Goal: Task Accomplishment & Management: Manage account settings

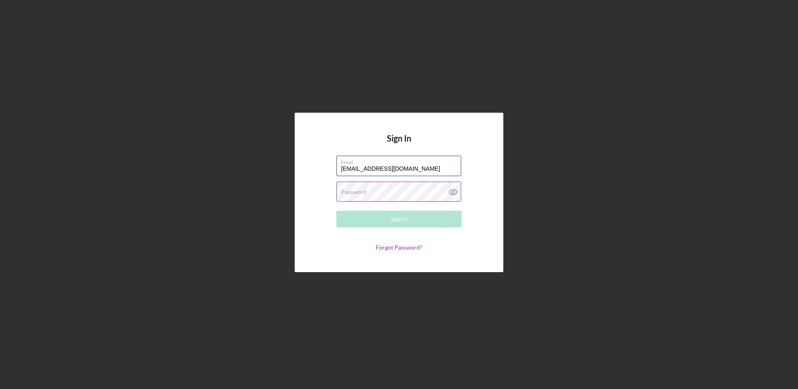
type input "[EMAIL_ADDRESS][DOMAIN_NAME]"
click at [337, 211] on button "Sign In" at bounding box center [399, 219] width 125 height 17
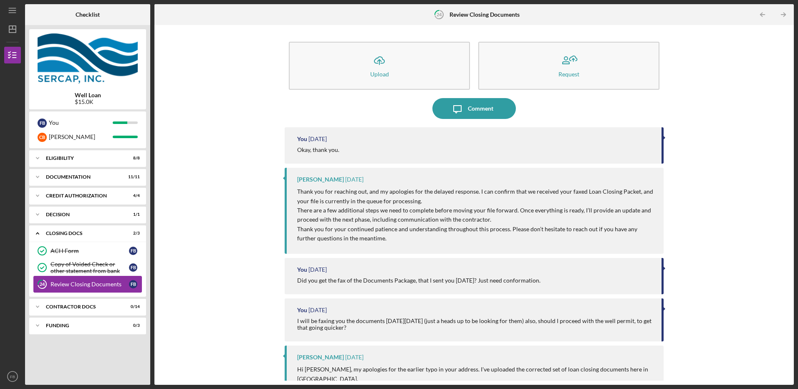
click at [63, 285] on div "Review Closing Documents" at bounding box center [90, 284] width 78 height 7
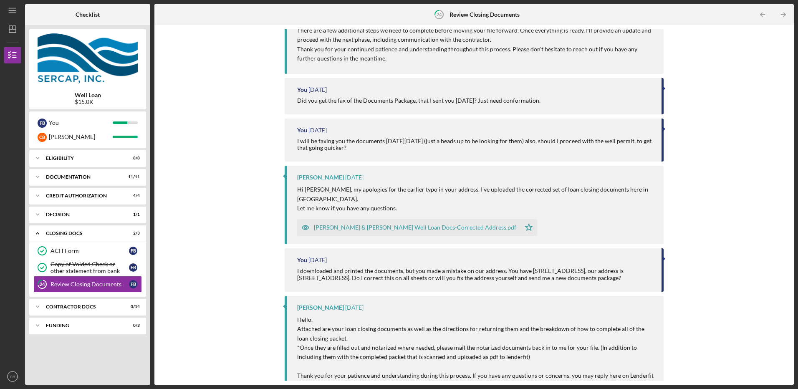
scroll to position [209, 0]
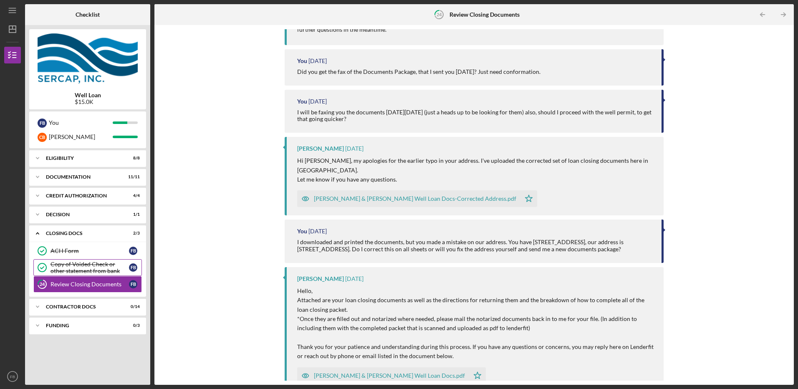
click at [65, 269] on div "Copy of Voided Check or other statement from bank" at bounding box center [90, 267] width 78 height 13
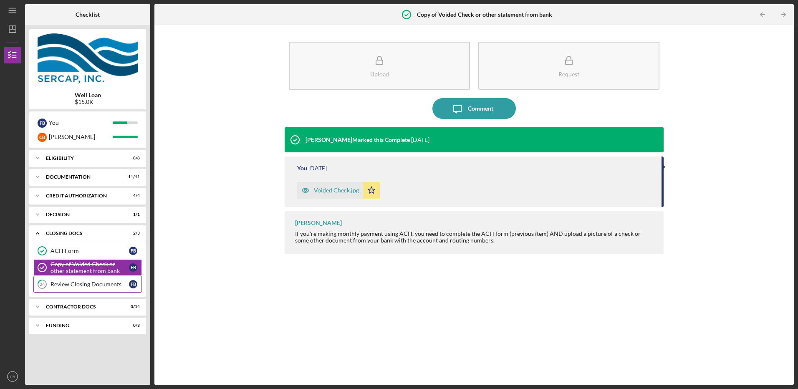
click at [67, 284] on div "Review Closing Documents" at bounding box center [90, 284] width 78 height 7
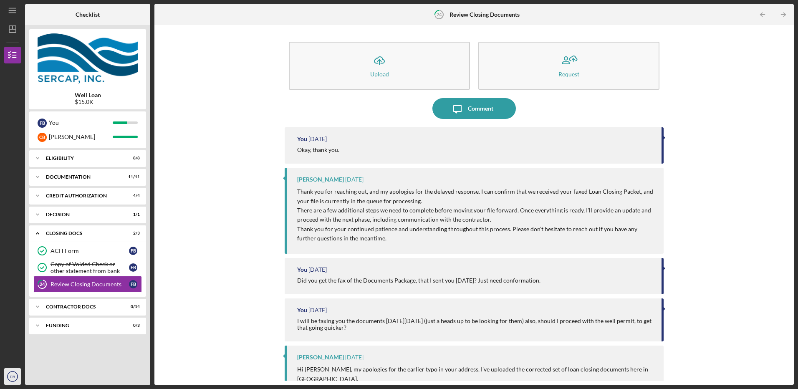
click at [12, 377] on text "FB" at bounding box center [12, 377] width 5 height 5
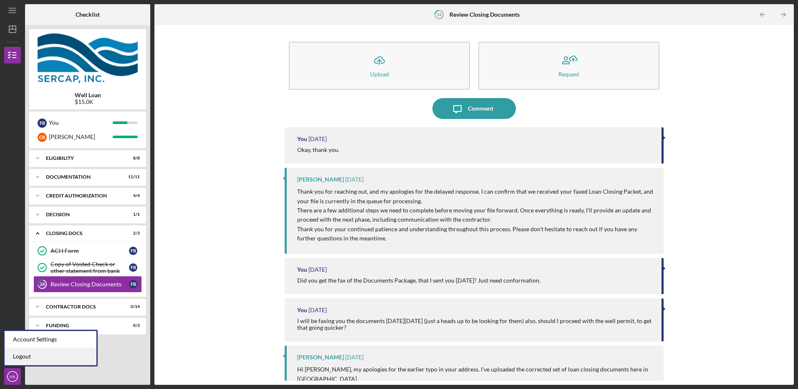
click at [23, 358] on link "Logout" at bounding box center [51, 356] width 92 height 17
